Goal: Register for event/course

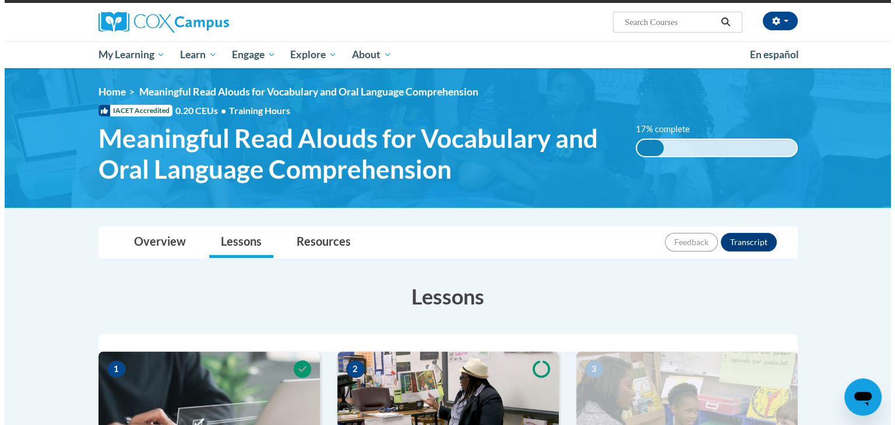
scroll to position [468, 0]
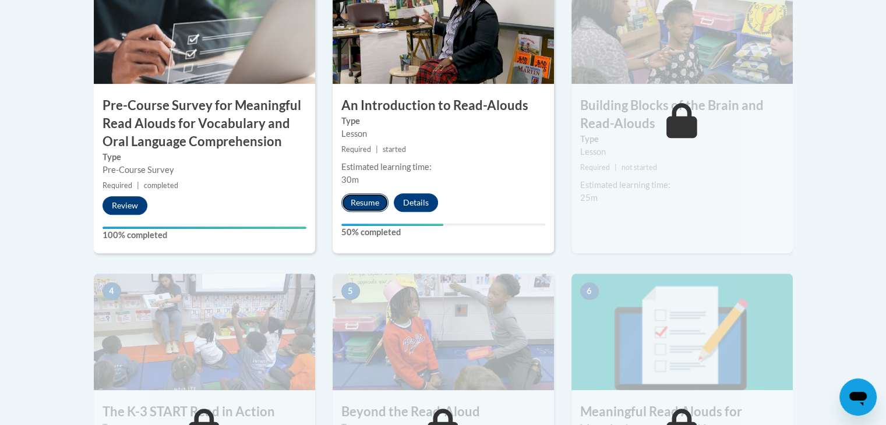
click at [371, 198] on button "Resume" at bounding box center [364, 202] width 47 height 19
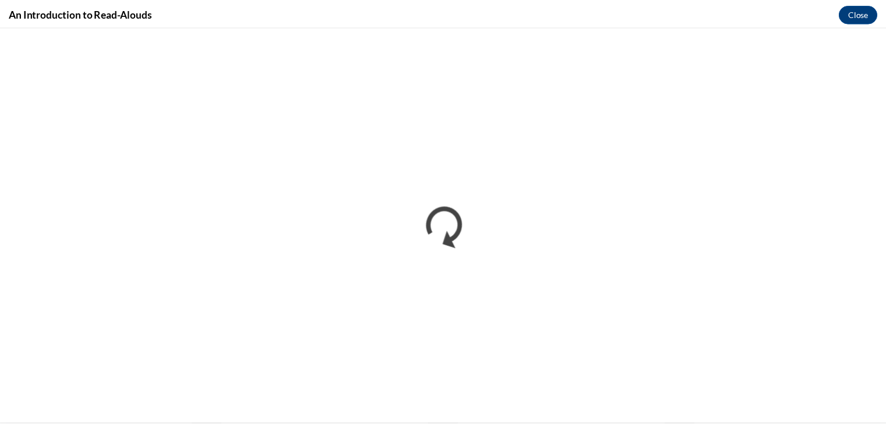
scroll to position [0, 0]
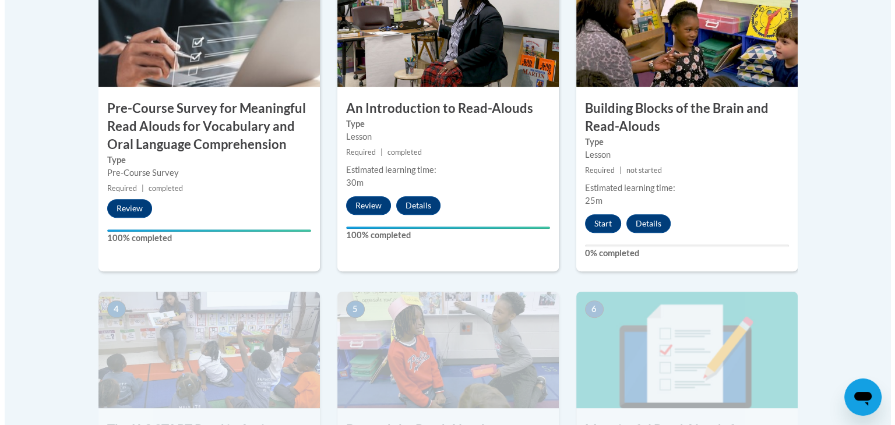
scroll to position [433, 0]
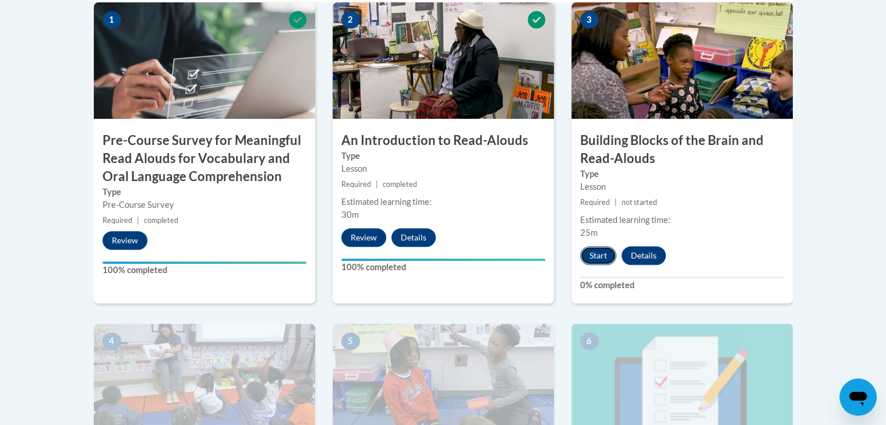
click at [598, 255] on button "Start" at bounding box center [598, 255] width 36 height 19
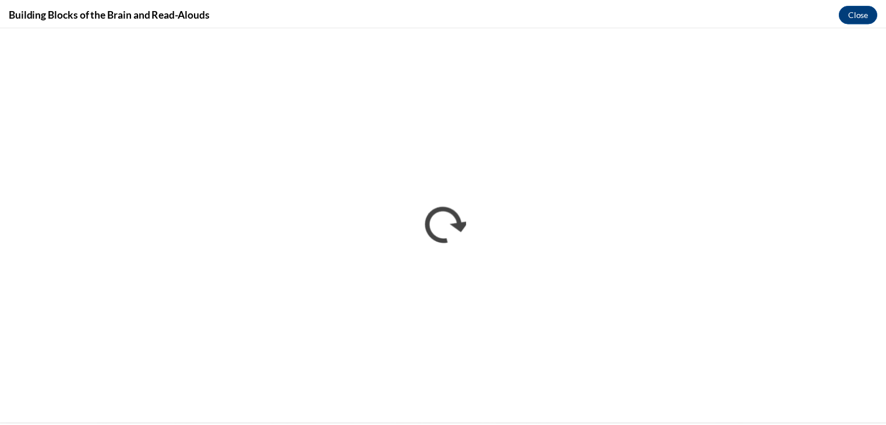
scroll to position [0, 0]
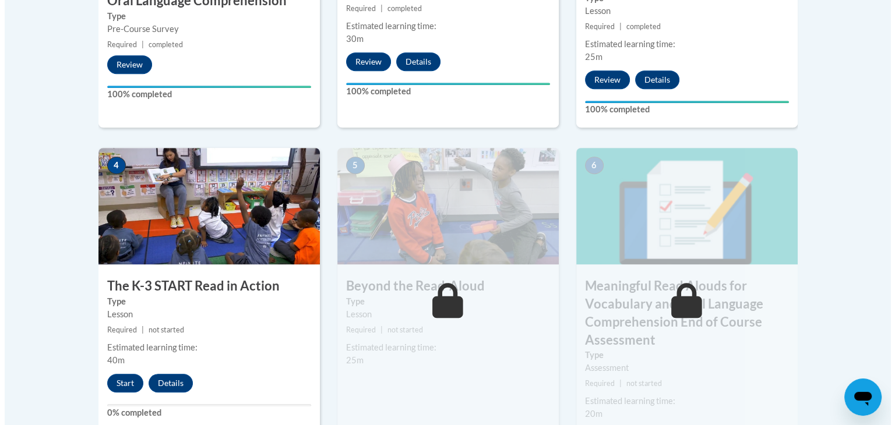
scroll to position [654, 0]
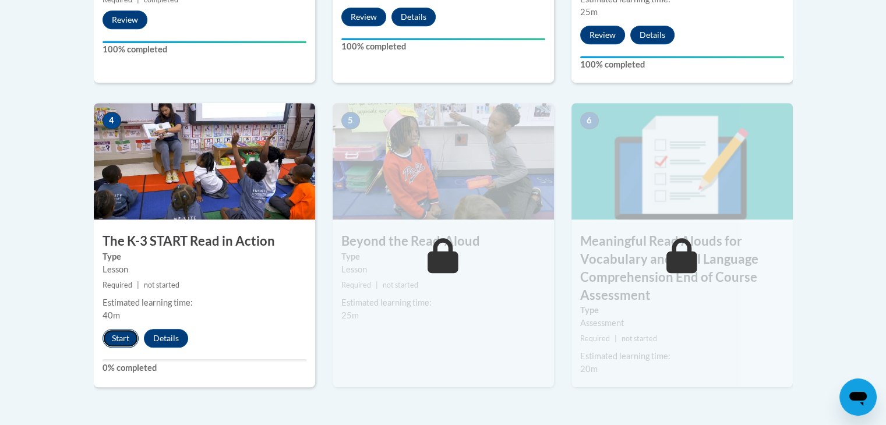
click at [117, 340] on button "Start" at bounding box center [121, 338] width 36 height 19
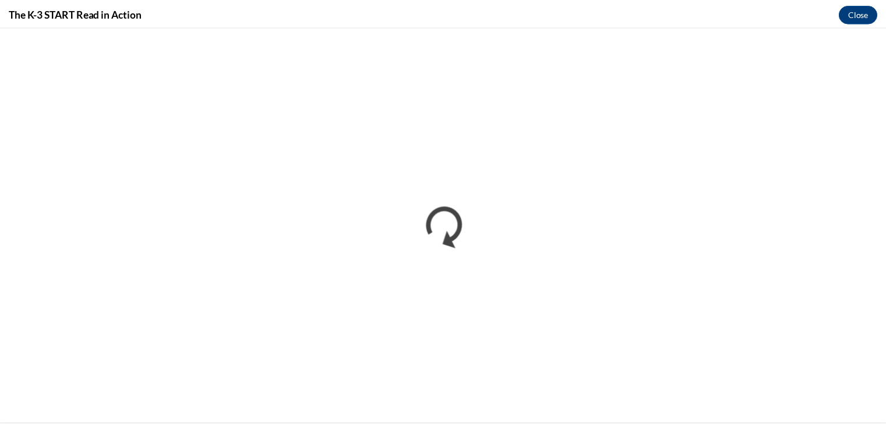
scroll to position [0, 0]
